Goal: Find specific page/section: Find specific page/section

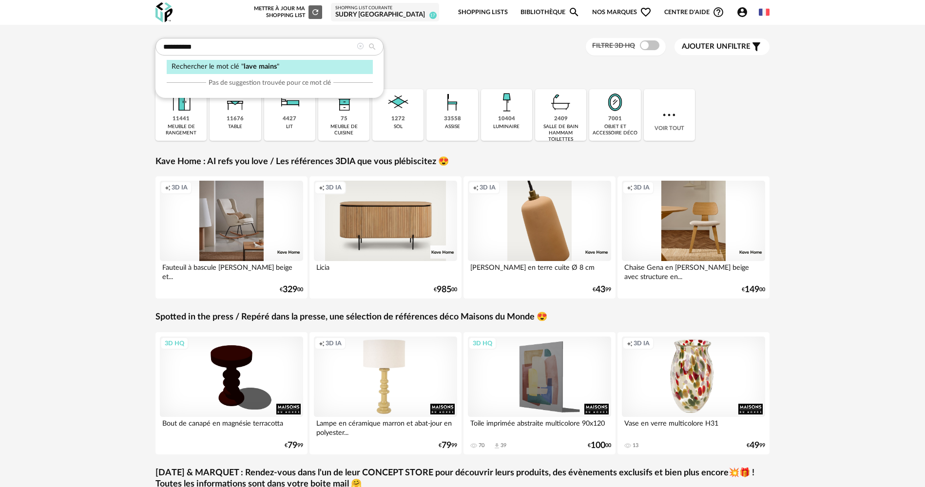
type input "**********"
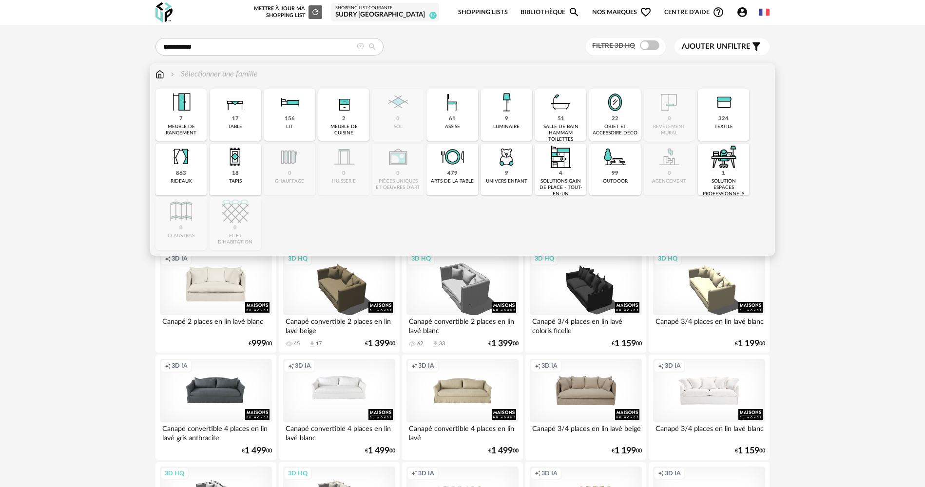
click at [155, 74] on div "Sélectionner une famille Close icon 7 meuble de rangement 17 table 156 lit 2 me…" at bounding box center [462, 159] width 625 height 193
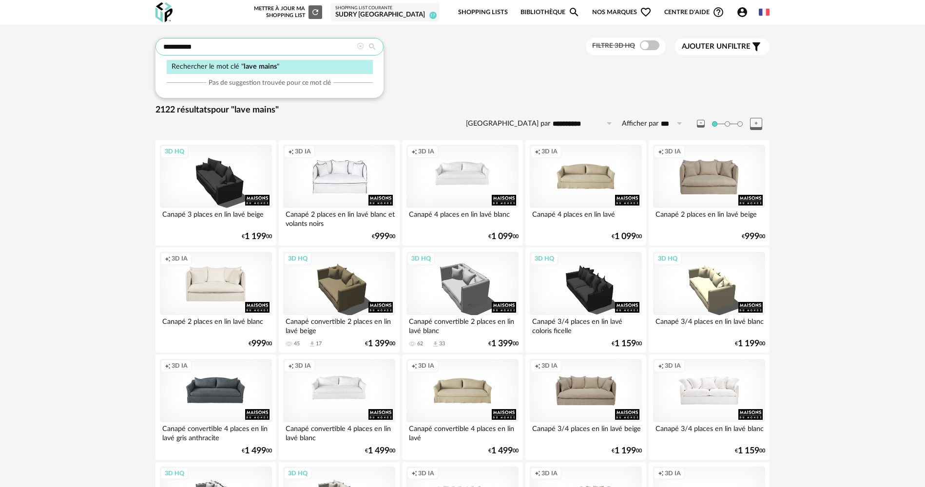
drag, startPoint x: 209, startPoint y: 44, endPoint x: 109, endPoint y: 43, distance: 99.4
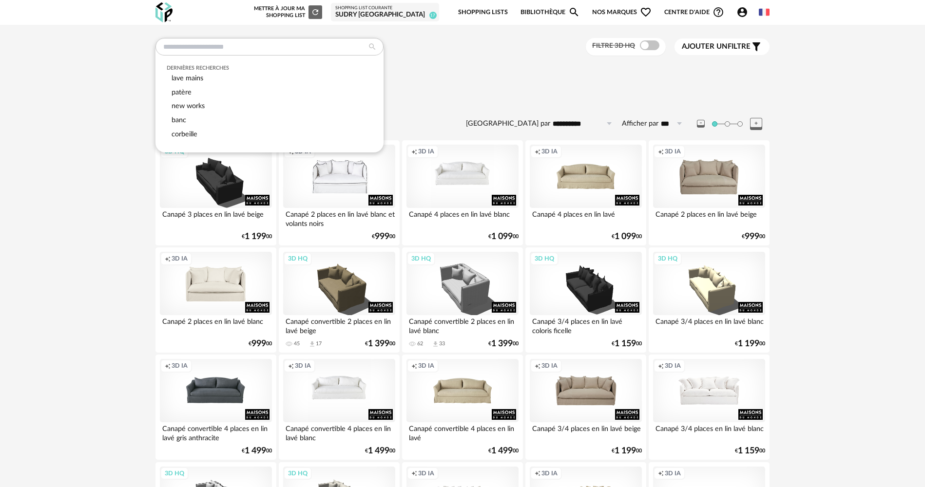
drag, startPoint x: 103, startPoint y: 86, endPoint x: 125, endPoint y: 77, distance: 23.8
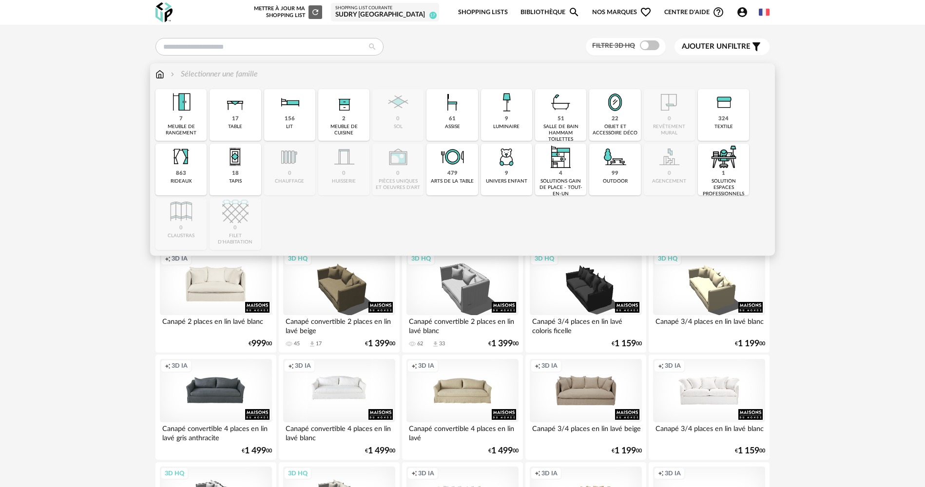
click at [159, 76] on img at bounding box center [159, 74] width 9 height 11
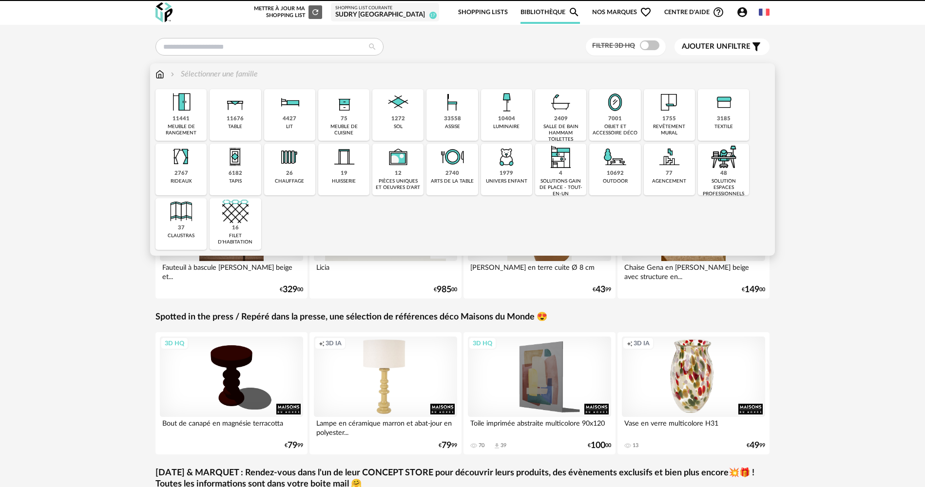
click at [566, 116] on div "2409" at bounding box center [561, 119] width 14 height 7
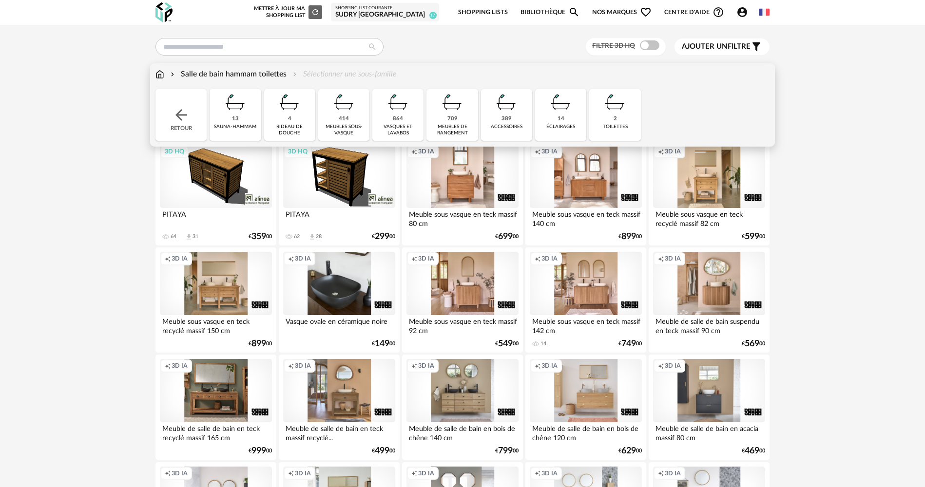
click at [396, 122] on div "864" at bounding box center [398, 119] width 10 height 7
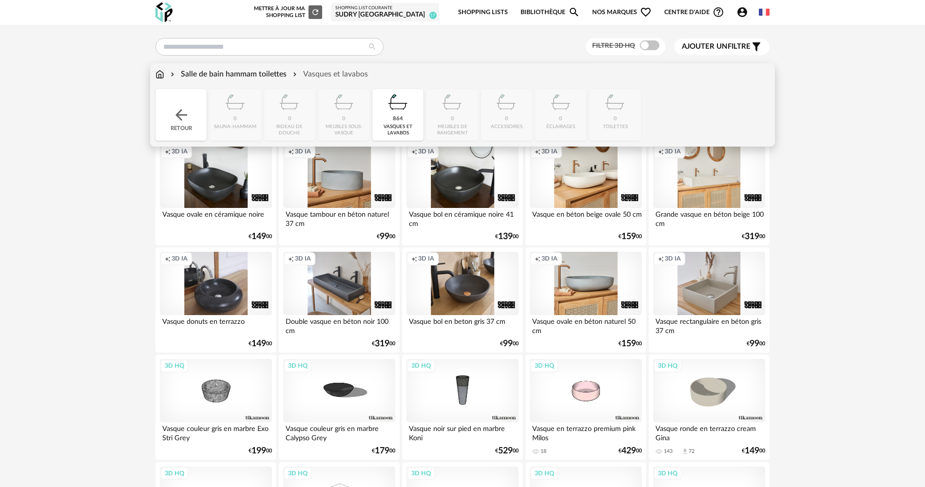
click at [179, 112] on img at bounding box center [182, 115] width 18 height 18
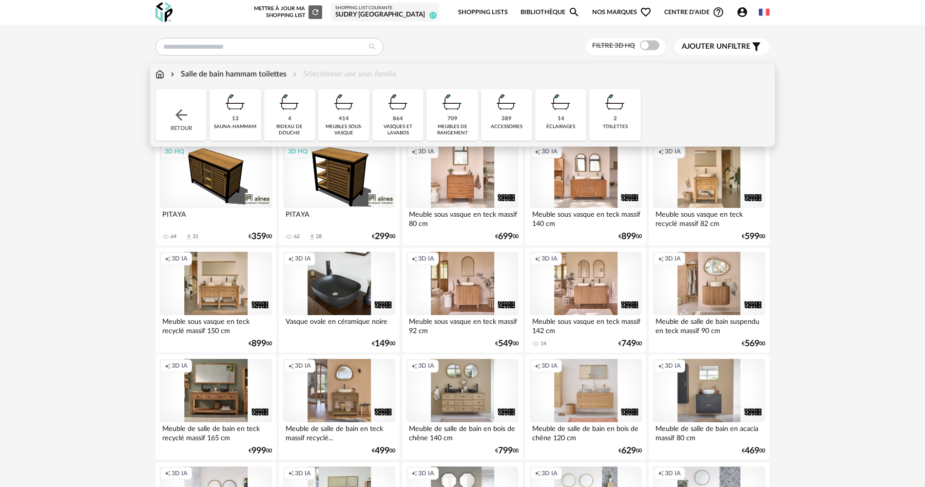
click at [355, 107] on img at bounding box center [344, 102] width 26 height 26
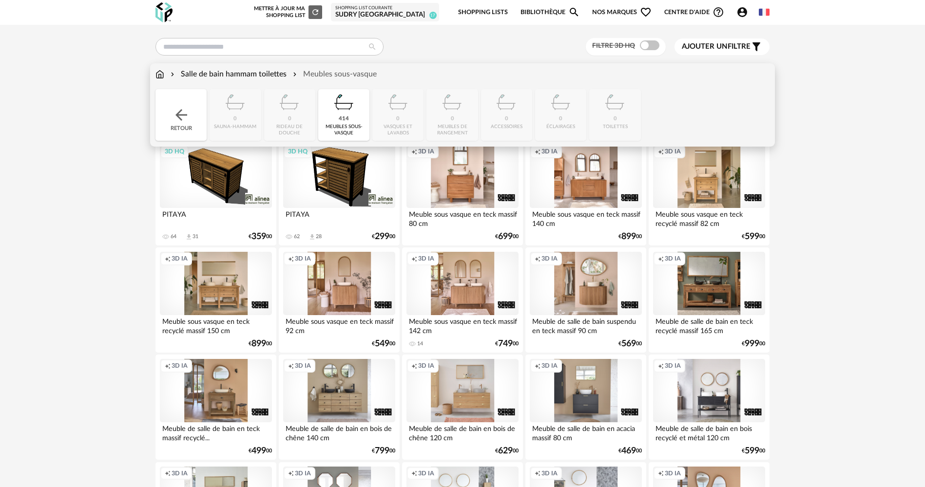
click at [258, 72] on div "Salle de bain hammam toilettes" at bounding box center [228, 74] width 118 height 11
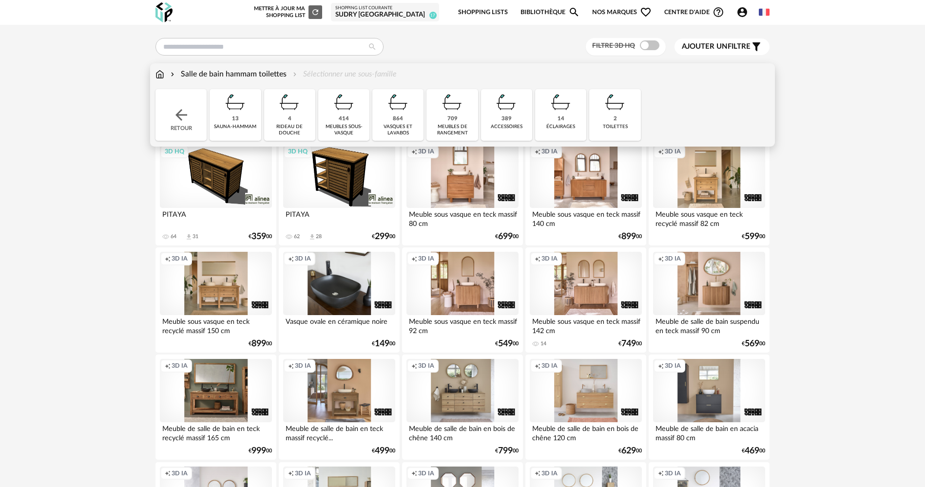
click at [404, 113] on img at bounding box center [398, 102] width 26 height 26
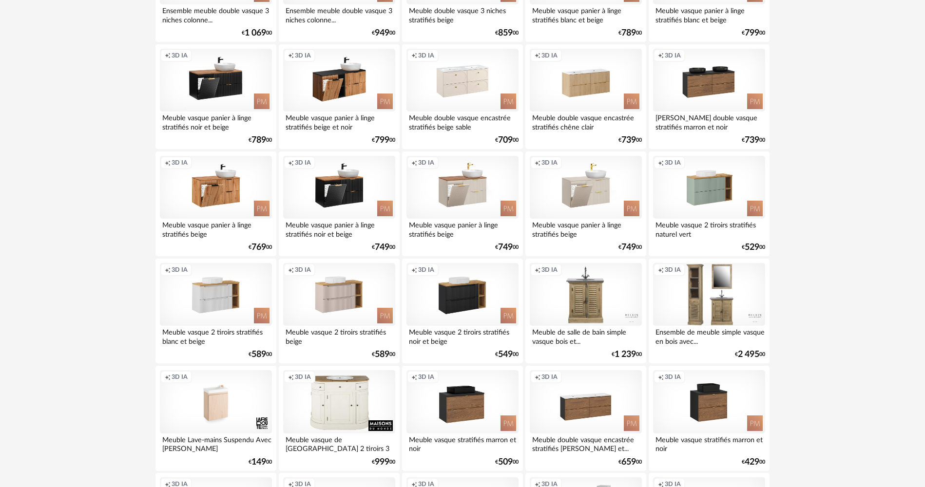
scroll to position [1862, 0]
